Goal: Task Accomplishment & Management: Use online tool/utility

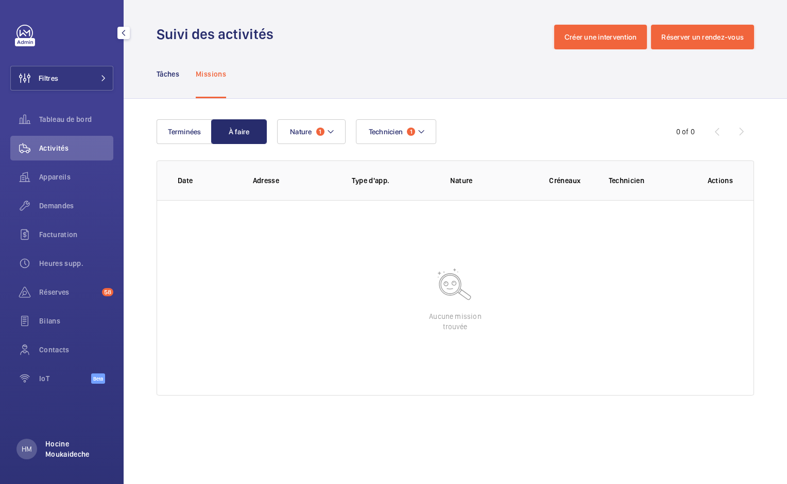
click at [67, 449] on p "Hocine Moukaideche" at bounding box center [76, 449] width 62 height 21
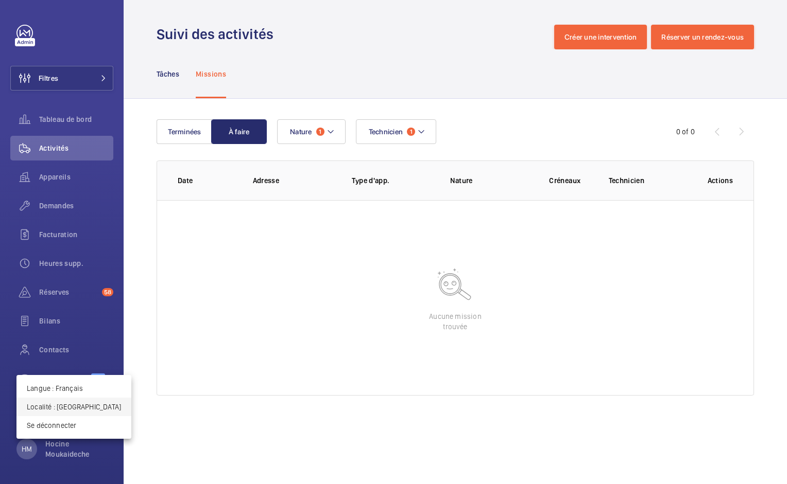
click at [57, 408] on p "Localité : France" at bounding box center [74, 407] width 94 height 10
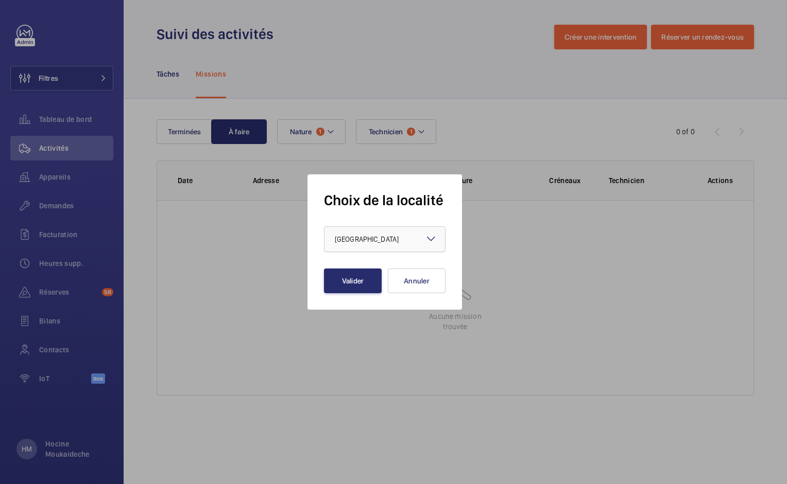
click at [405, 241] on div at bounding box center [384, 239] width 120 height 25
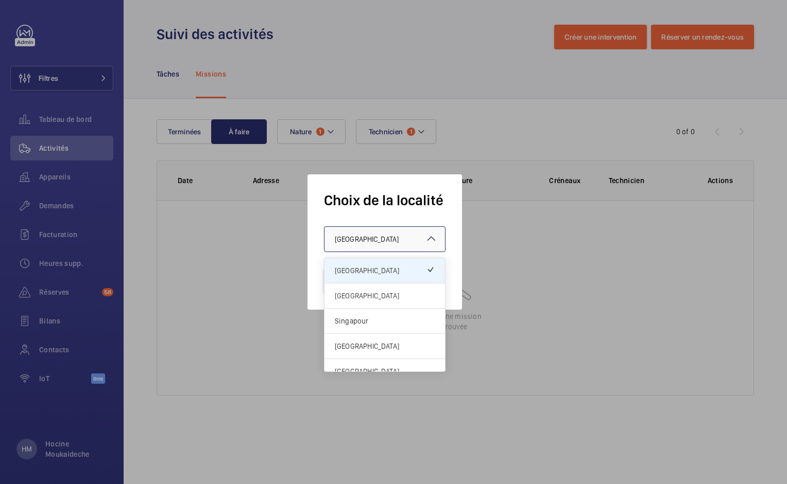
drag, startPoint x: 378, startPoint y: 302, endPoint x: 362, endPoint y: 300, distance: 16.2
click at [378, 302] on div "[GEOGRAPHIC_DATA]" at bounding box center [384, 296] width 120 height 25
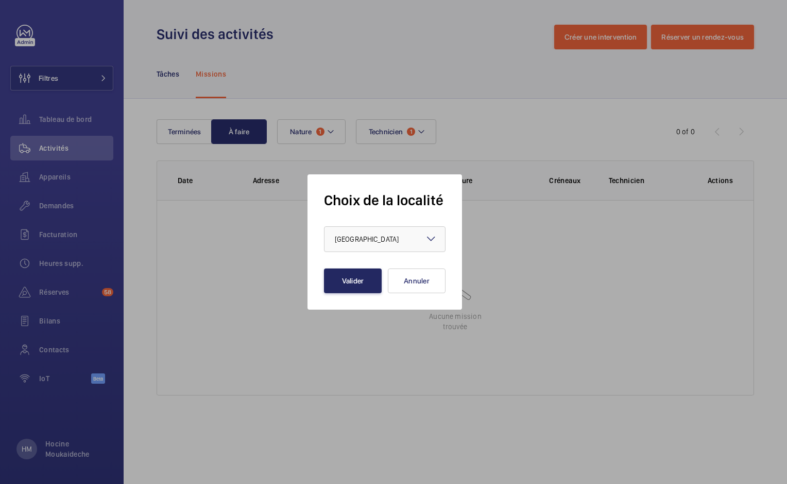
click at [344, 278] on button "Valider" at bounding box center [353, 281] width 58 height 25
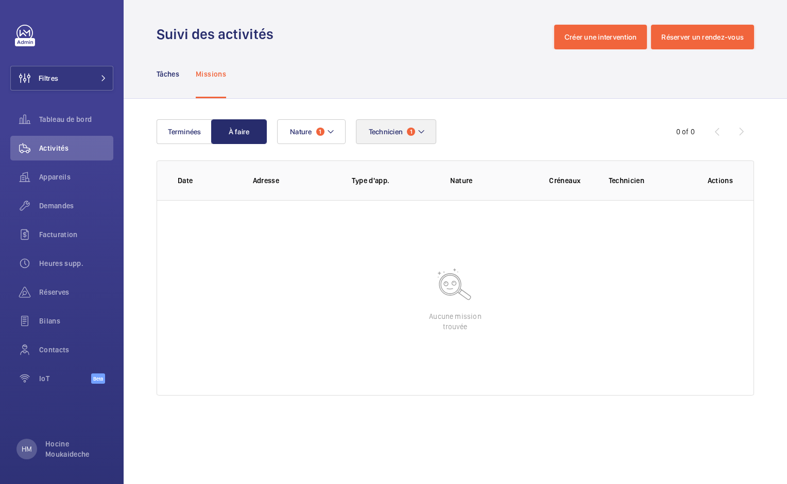
click at [419, 129] on mat-icon at bounding box center [421, 132] width 8 height 12
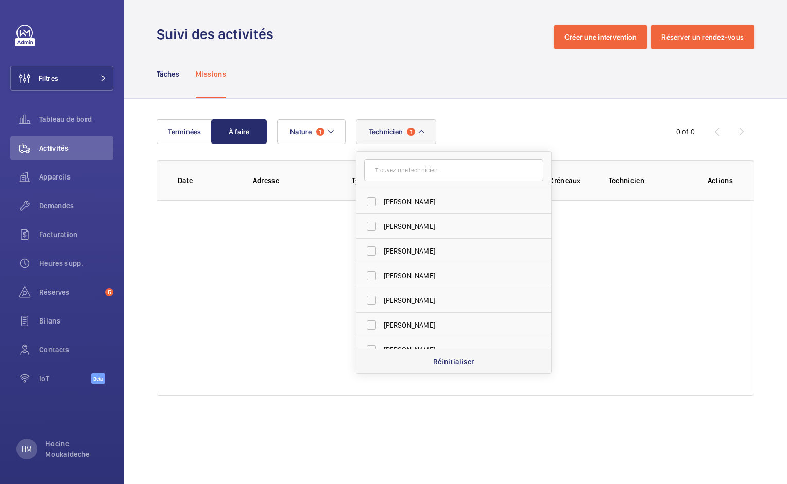
click at [440, 363] on p "Réinitialiser" at bounding box center [453, 362] width 41 height 10
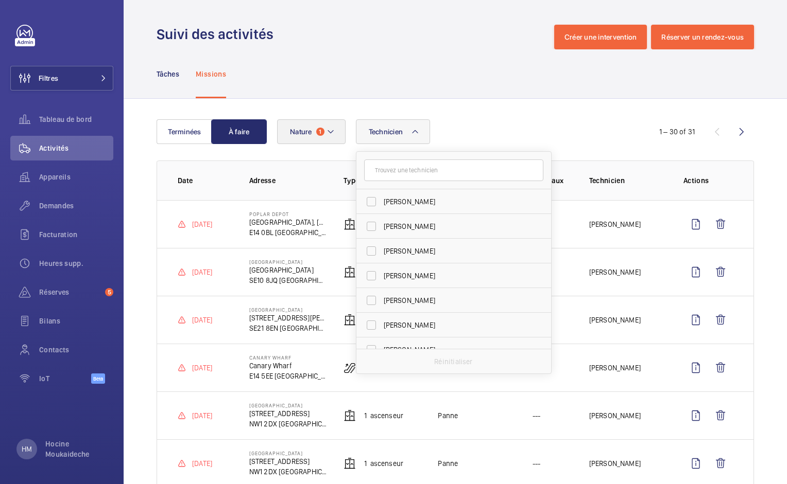
click at [309, 133] on span "Nature" at bounding box center [301, 132] width 22 height 8
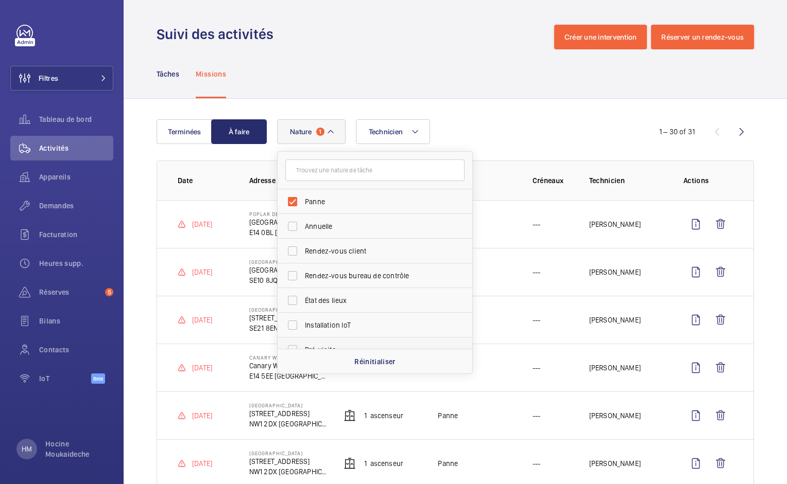
drag, startPoint x: 355, startPoint y: 361, endPoint x: 356, endPoint y: 341, distance: 19.6
click at [354, 361] on p "Réinitialiser" at bounding box center [374, 362] width 41 height 10
checkbox input "false"
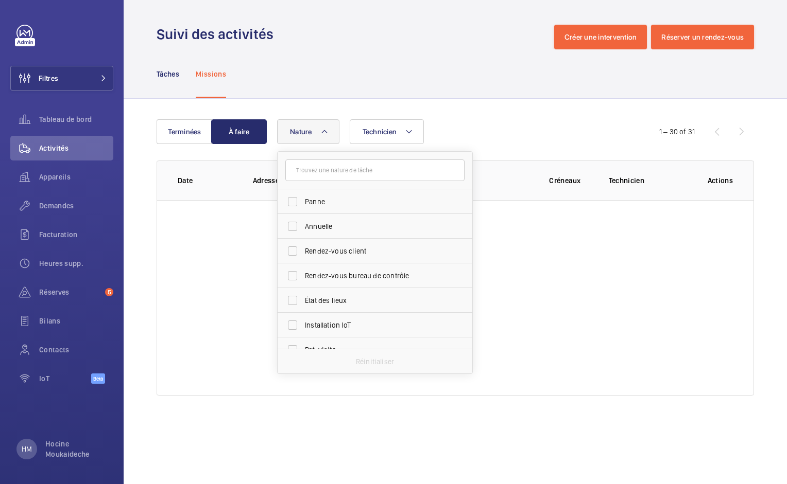
drag, startPoint x: 357, startPoint y: 109, endPoint x: 251, endPoint y: 91, distance: 107.7
click at [356, 109] on div "Terminées À faire Technicien Nature [PERSON_NAME] Rendez-vous client Rendez-vou…" at bounding box center [455, 260] width 663 height 322
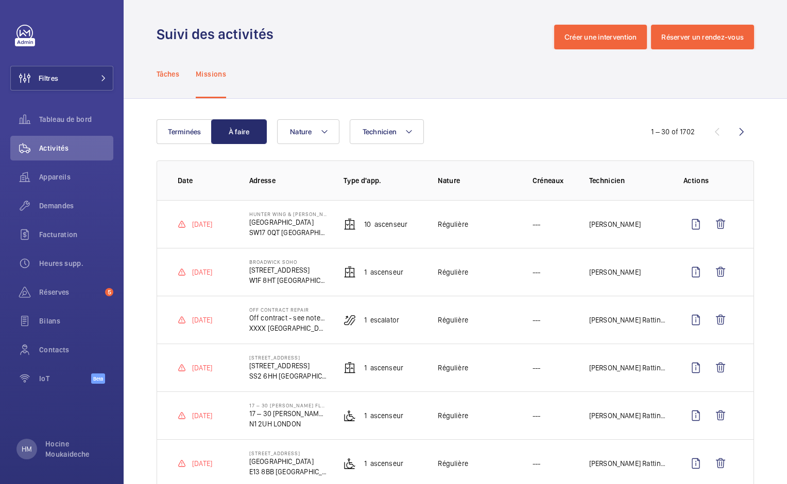
click at [173, 78] on p "Tâches" at bounding box center [168, 74] width 23 height 10
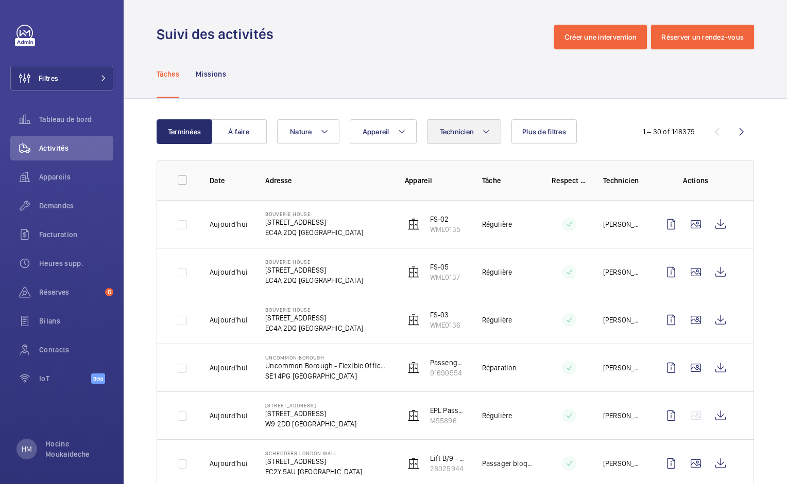
click at [486, 133] on mat-icon at bounding box center [486, 132] width 8 height 12
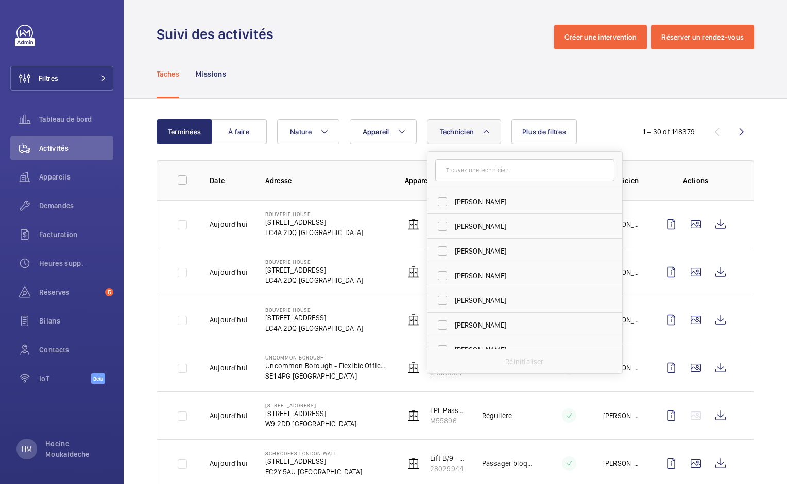
click at [470, 175] on input "text" at bounding box center [524, 171] width 179 height 22
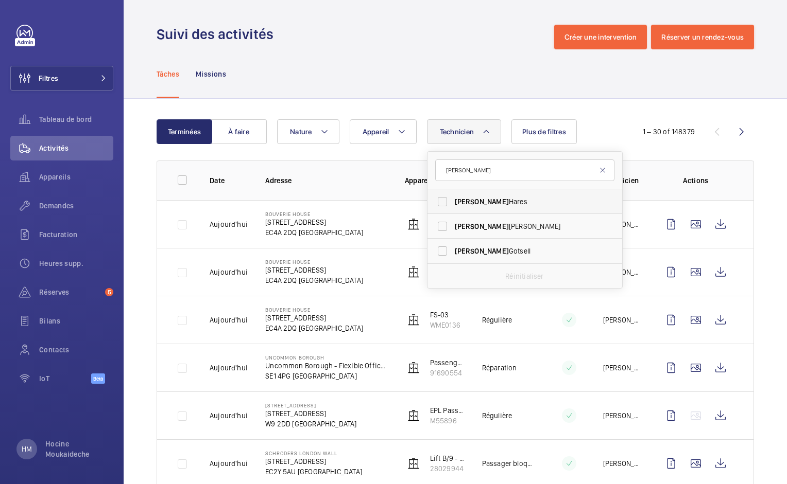
type input "[PERSON_NAME]"
click at [465, 201] on span "[PERSON_NAME]" at bounding box center [482, 202] width 54 height 8
click at [453, 201] on input "[PERSON_NAME]" at bounding box center [442, 202] width 21 height 21
checkbox input "true"
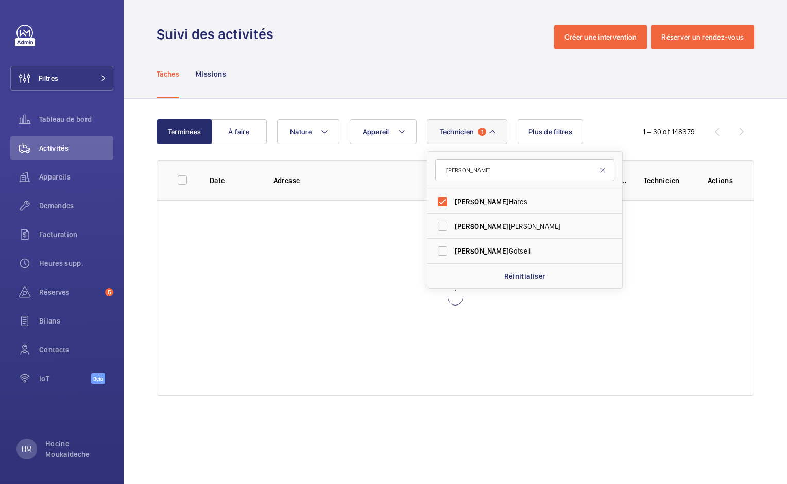
click at [480, 82] on div "Tâches Missions" at bounding box center [455, 73] width 597 height 49
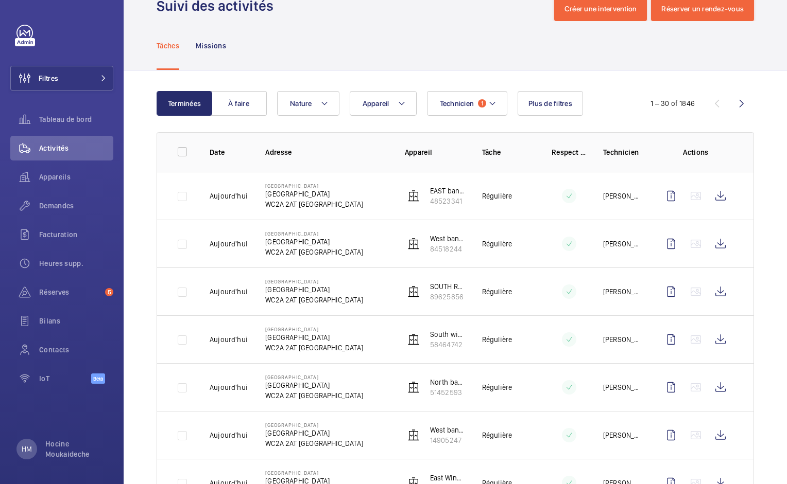
scroll to position [3, 0]
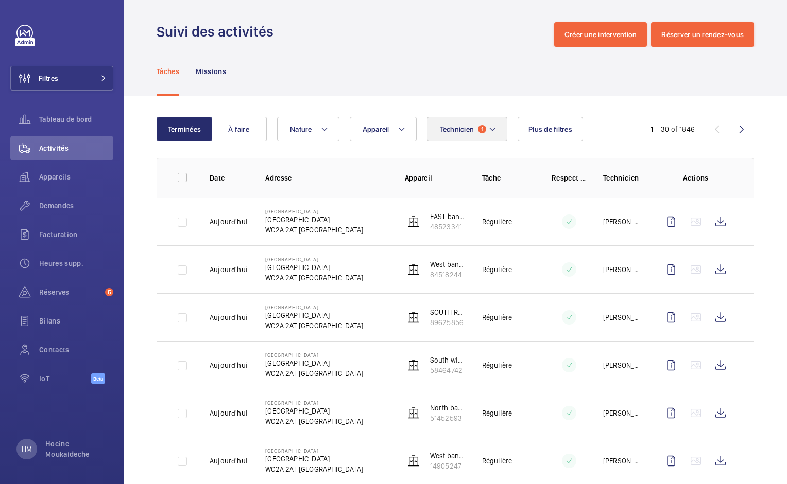
click at [486, 120] on button "Technicien 1" at bounding box center [467, 129] width 81 height 25
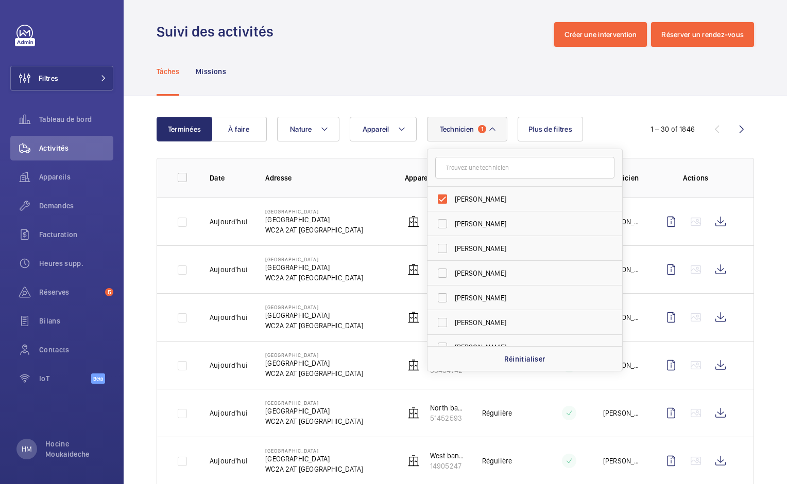
drag, startPoint x: 441, startPoint y: 198, endPoint x: 450, endPoint y: 180, distance: 20.5
click at [442, 198] on label "[PERSON_NAME]" at bounding box center [516, 199] width 179 height 25
click at [442, 198] on input "[PERSON_NAME]" at bounding box center [442, 199] width 21 height 21
checkbox input "false"
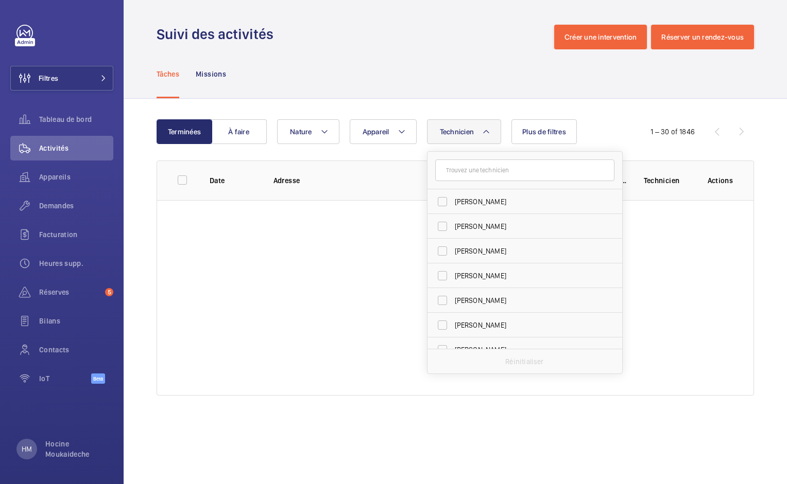
scroll to position [1489, 0]
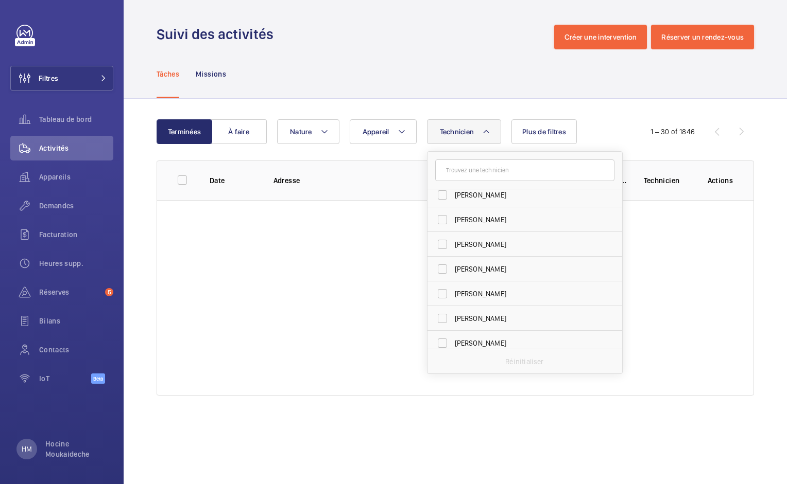
click at [480, 90] on div "Tâches Missions" at bounding box center [455, 73] width 597 height 49
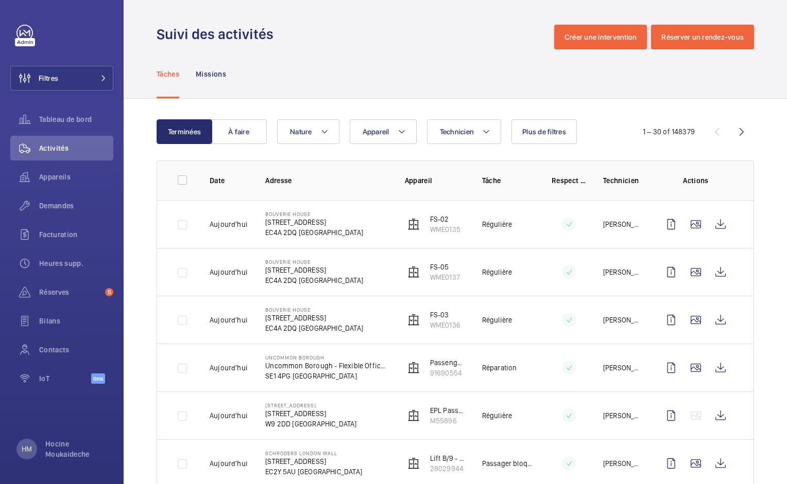
click at [634, 222] on p "[PERSON_NAME]" at bounding box center [622, 224] width 39 height 10
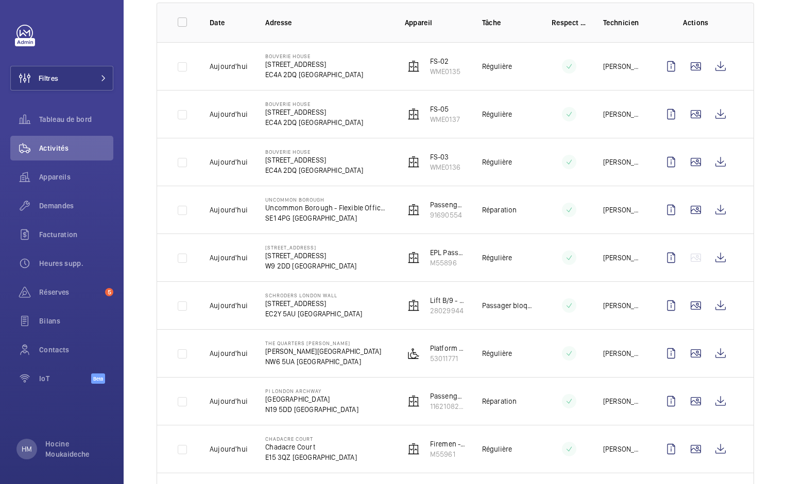
scroll to position [183, 0]
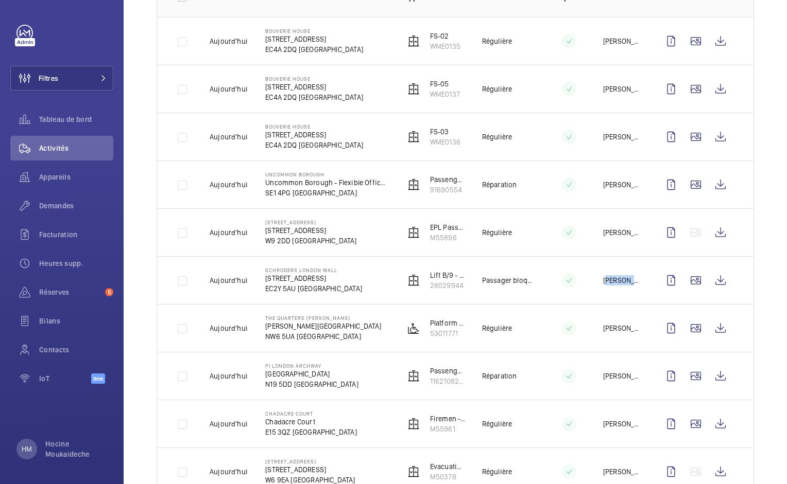
drag, startPoint x: 603, startPoint y: 280, endPoint x: 634, endPoint y: 280, distance: 30.4
click at [634, 280] on p "[PERSON_NAME]" at bounding box center [622, 280] width 39 height 10
copy p "[PERSON_NAME]"
click at [698, 275] on wm-front-icon-button at bounding box center [695, 280] width 25 height 25
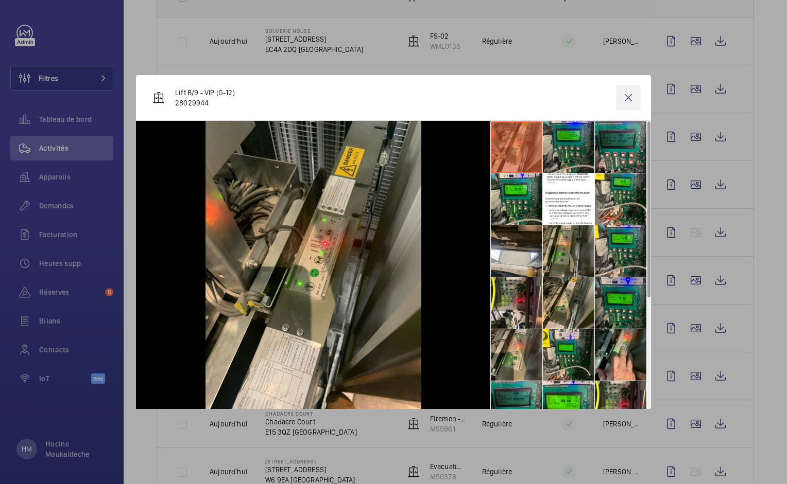
click at [630, 98] on wm-front-icon-button at bounding box center [628, 97] width 25 height 25
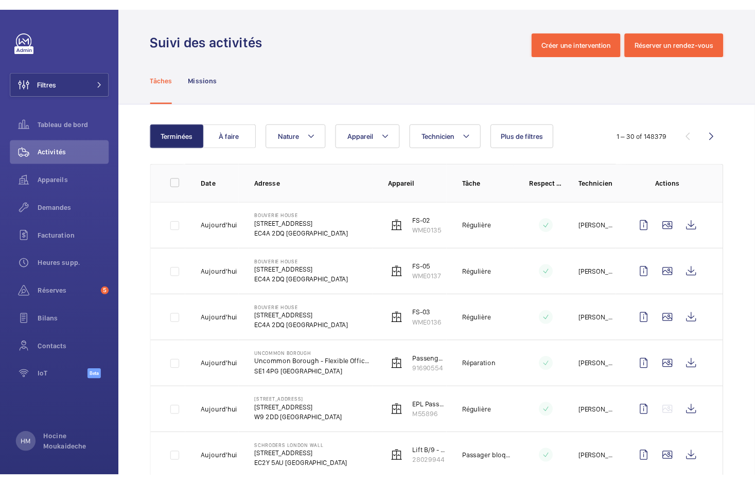
scroll to position [0, 0]
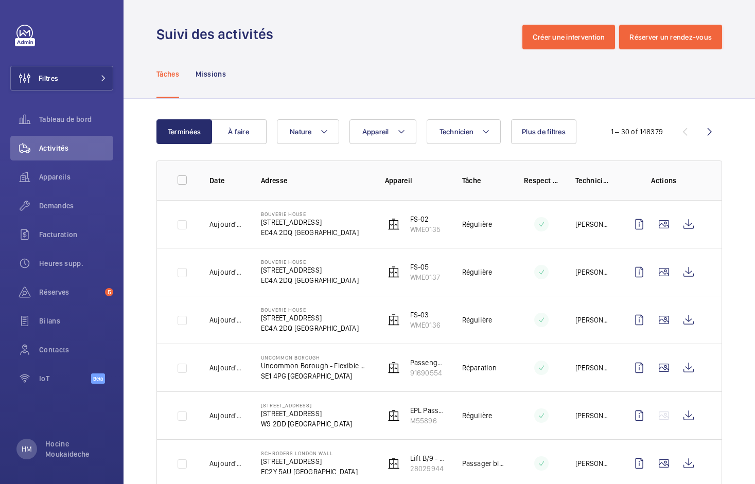
click at [319, 65] on div "Tâches Missions" at bounding box center [440, 73] width 566 height 49
